Goal: Check status: Check status

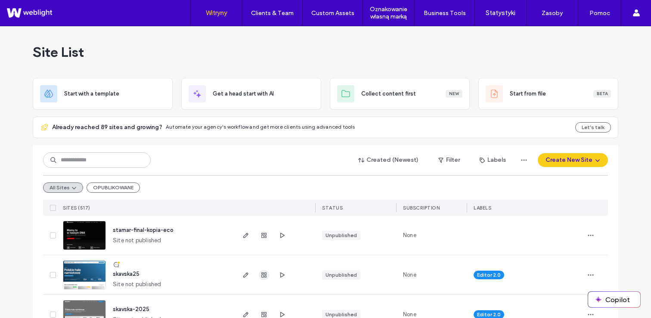
scroll to position [67, 0]
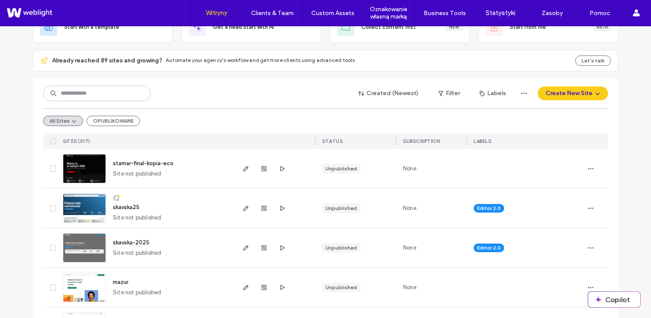
click at [273, 205] on div at bounding box center [264, 207] width 46 height 39
click at [278, 205] on icon "button" at bounding box center [281, 208] width 7 height 7
click at [189, 174] on div "stamar-final-kopia-eco Site not published" at bounding box center [170, 168] width 128 height 39
click at [278, 205] on icon "button" at bounding box center [281, 208] width 7 height 7
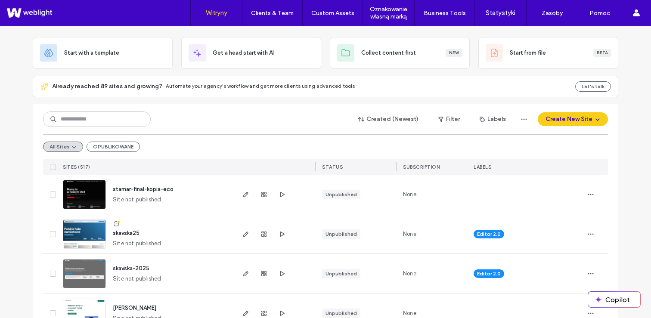
scroll to position [70, 0]
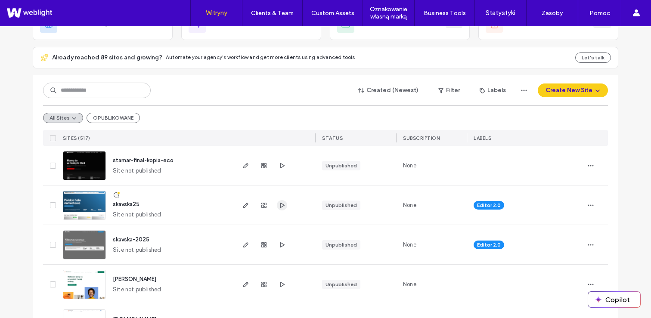
click at [280, 205] on icon "button" at bounding box center [281, 205] width 7 height 7
